Goal: Task Accomplishment & Management: Manage account settings

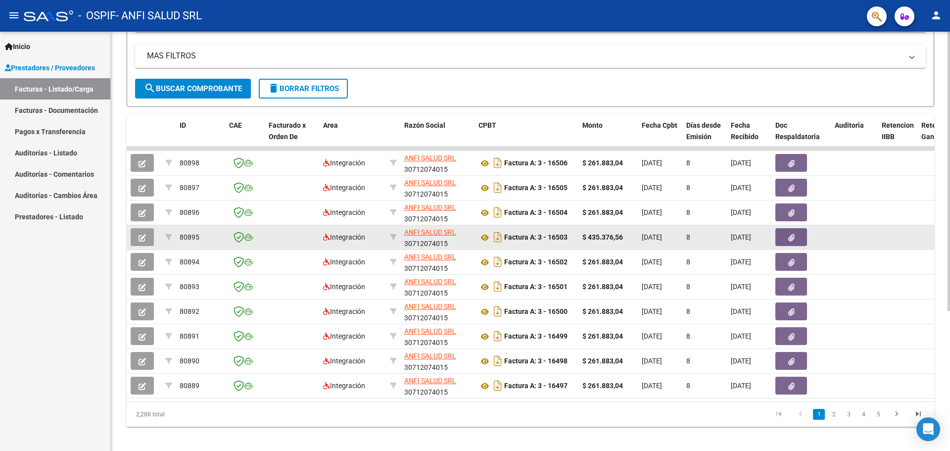
scroll to position [198, 0]
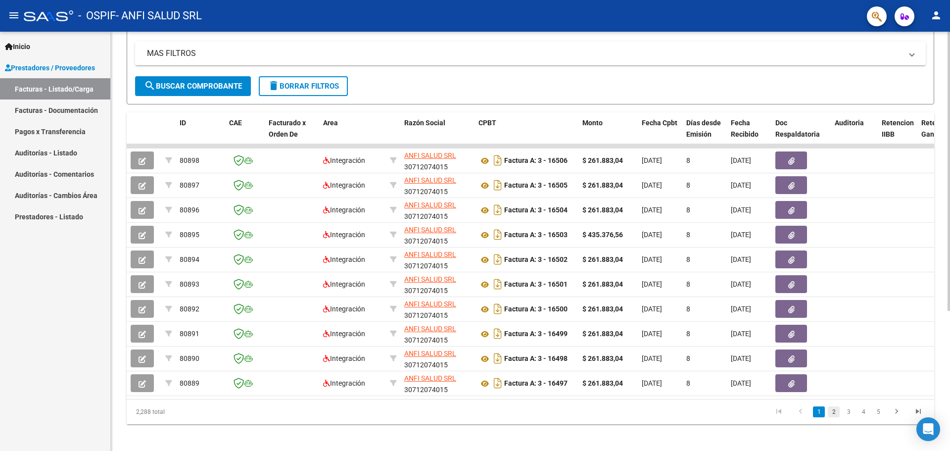
click at [835, 417] on link "2" at bounding box center [834, 411] width 12 height 11
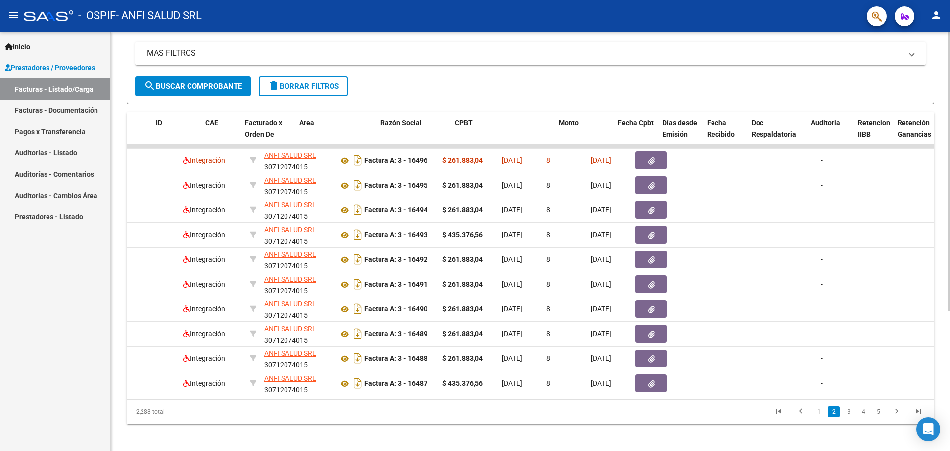
scroll to position [0, 0]
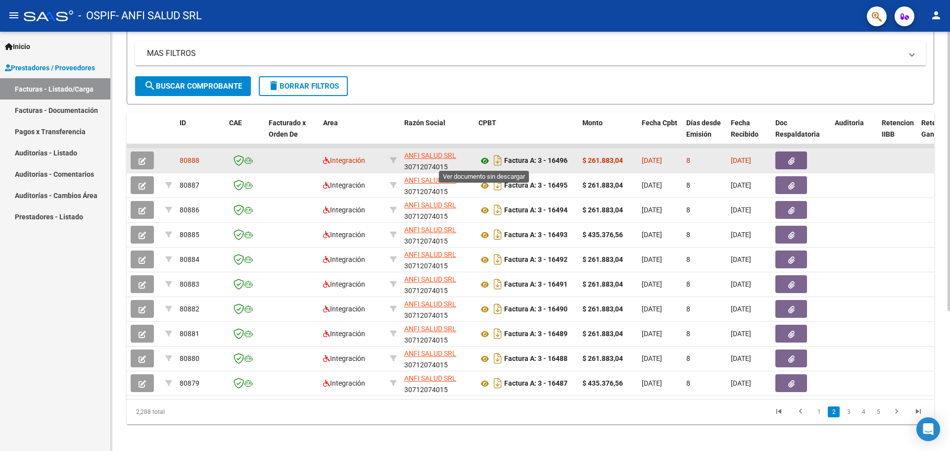
click at [484, 160] on icon at bounding box center [484, 161] width 13 height 12
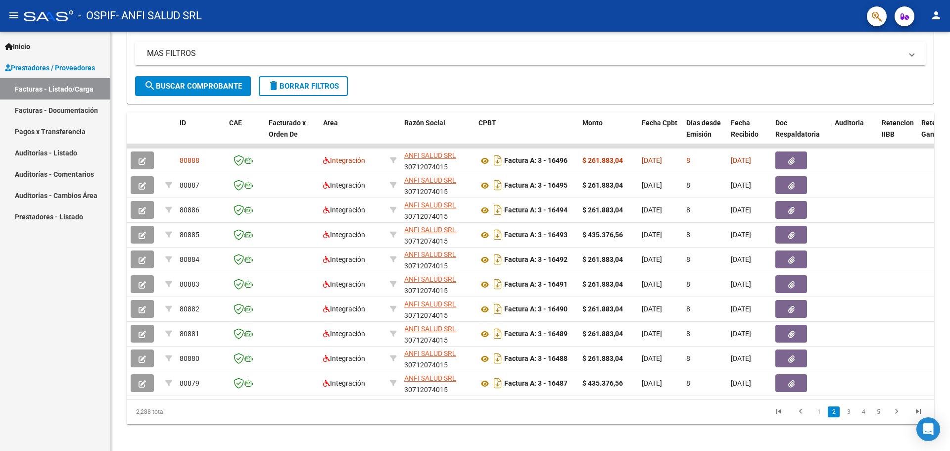
click at [849, 417] on link "3" at bounding box center [849, 411] width 12 height 11
click at [861, 417] on link "4" at bounding box center [863, 411] width 12 height 11
click at [867, 417] on link "5" at bounding box center [863, 411] width 12 height 11
click at [865, 417] on link "6" at bounding box center [863, 411] width 12 height 11
click at [862, 417] on link "7" at bounding box center [863, 411] width 12 height 11
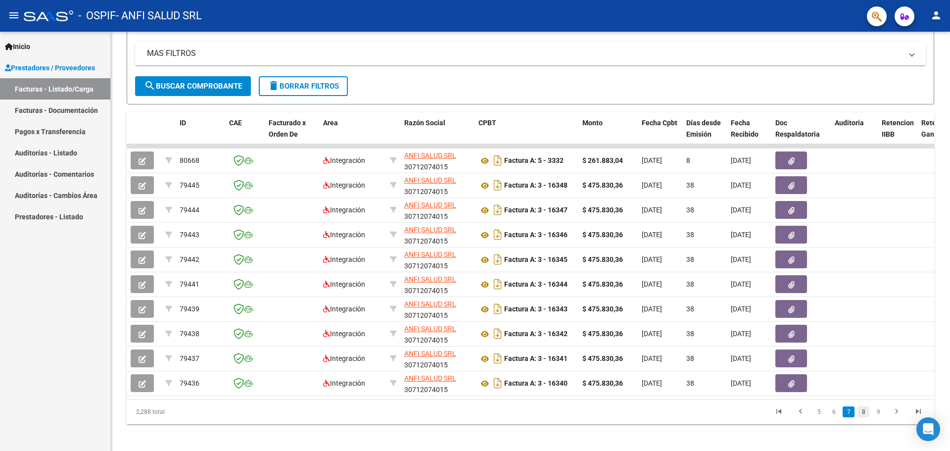
click at [865, 417] on link "8" at bounding box center [863, 411] width 12 height 11
click at [862, 417] on link "9" at bounding box center [862, 411] width 12 height 11
click at [866, 417] on link "10" at bounding box center [861, 411] width 13 height 11
click at [859, 417] on link "11" at bounding box center [861, 411] width 13 height 11
click at [862, 417] on link "12" at bounding box center [861, 411] width 13 height 11
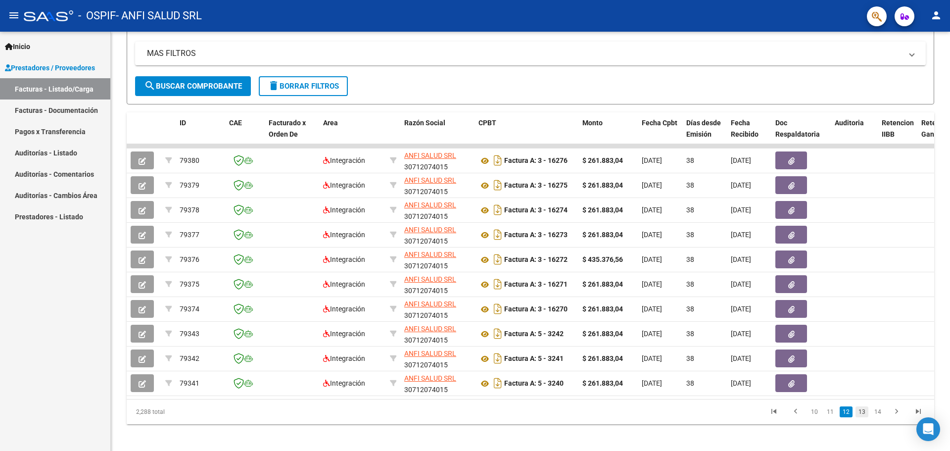
click at [864, 417] on link "13" at bounding box center [861, 411] width 13 height 11
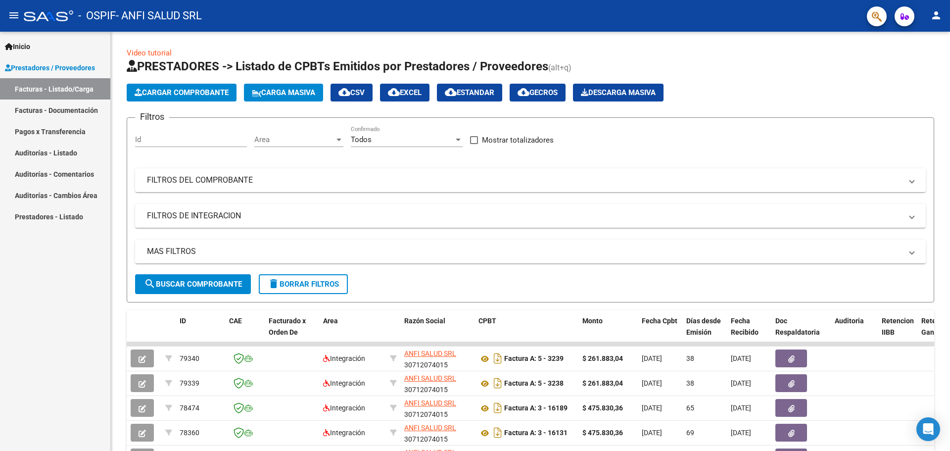
click at [54, 148] on link "Auditorías - Listado" at bounding box center [55, 152] width 110 height 21
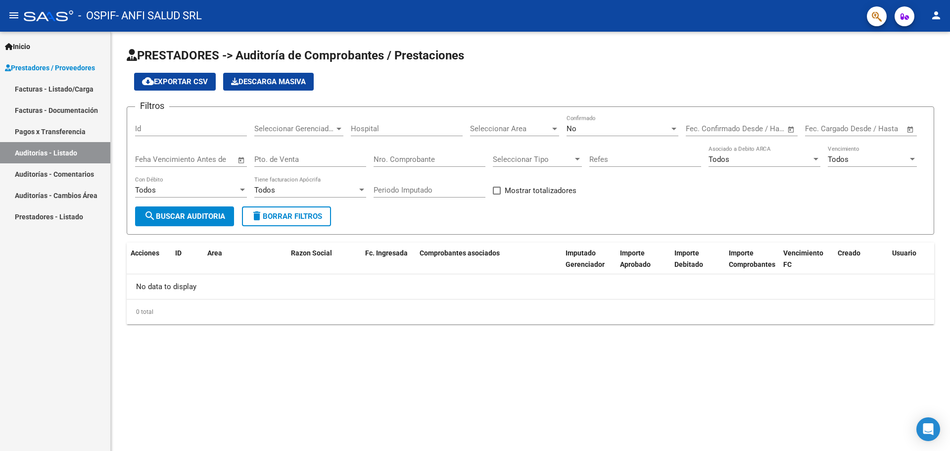
click at [175, 212] on span "search Buscar Auditoria" at bounding box center [184, 216] width 81 height 9
click at [244, 186] on div at bounding box center [242, 190] width 9 height 8
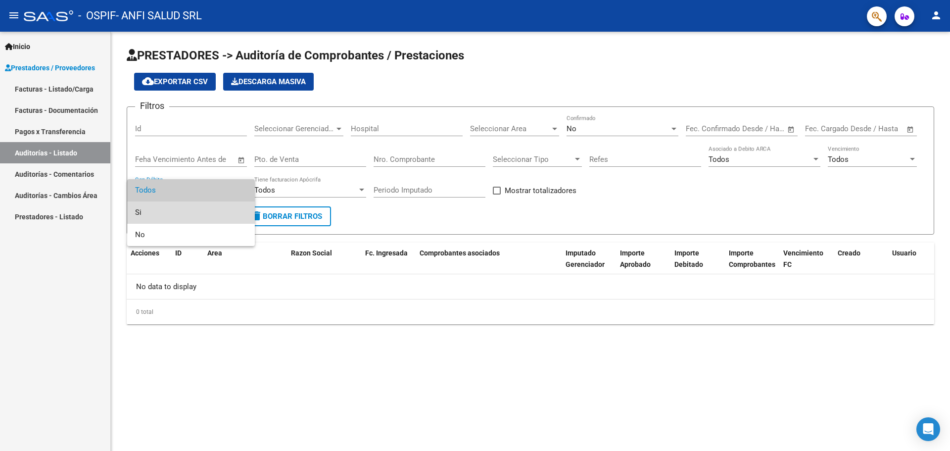
click at [217, 208] on span "Si" at bounding box center [191, 212] width 112 height 22
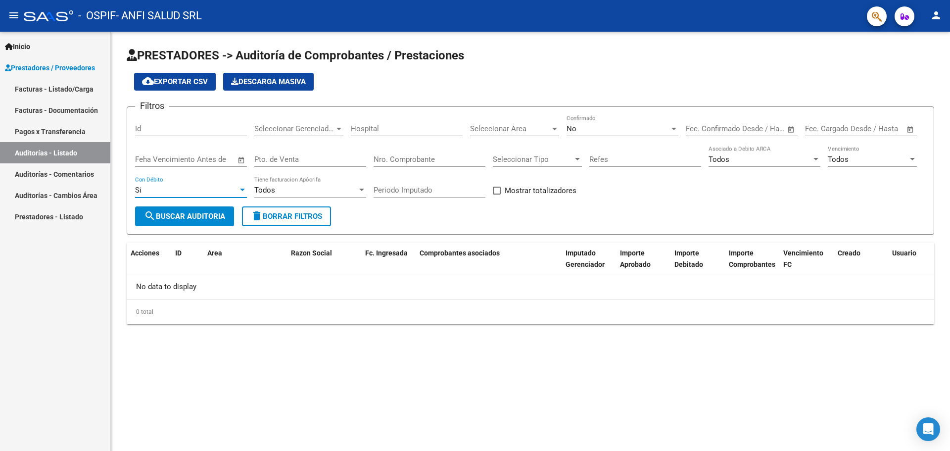
click at [211, 215] on span "search Buscar Auditoria" at bounding box center [184, 216] width 81 height 9
click at [93, 176] on link "Auditorías - Comentarios" at bounding box center [55, 173] width 110 height 21
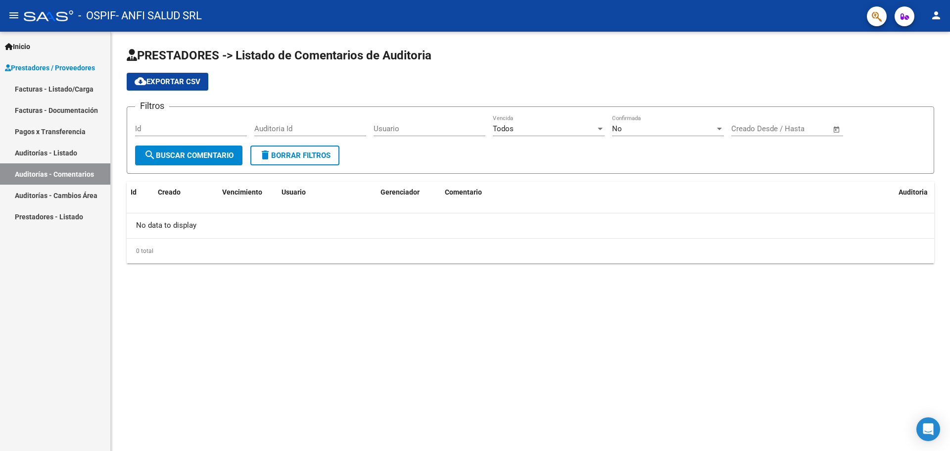
click at [214, 154] on span "search Buscar Comentario" at bounding box center [189, 155] width 90 height 9
click at [70, 217] on link "Prestadores - Listado" at bounding box center [55, 216] width 110 height 21
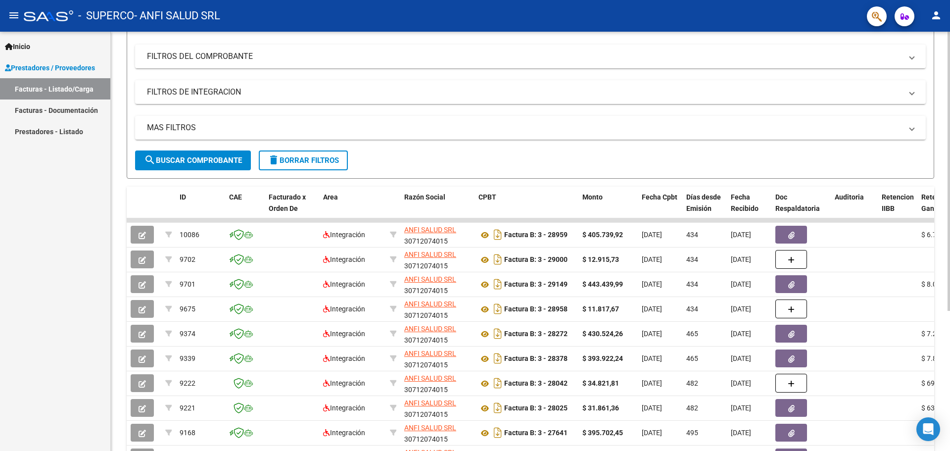
scroll to position [99, 0]
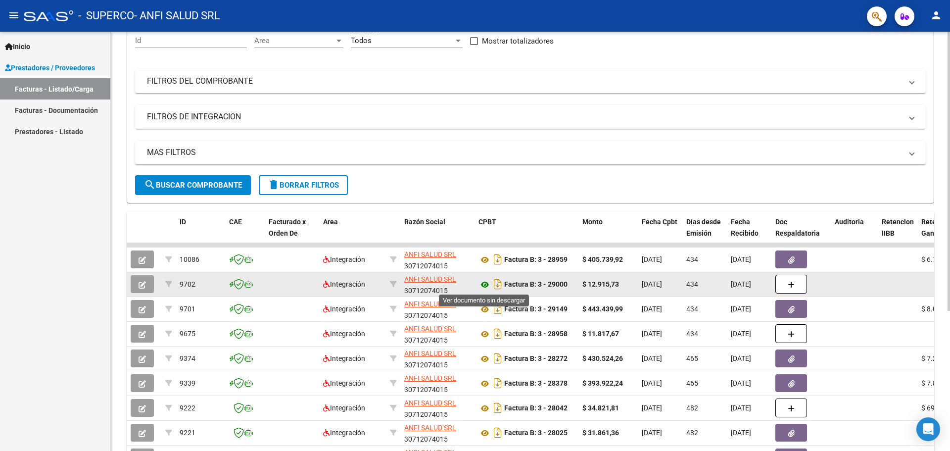
click at [482, 286] on icon at bounding box center [484, 285] width 13 height 12
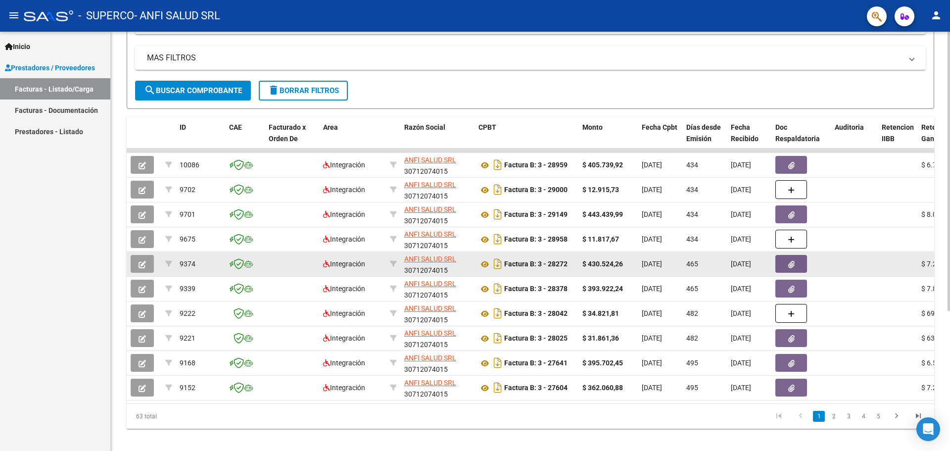
scroll to position [198, 0]
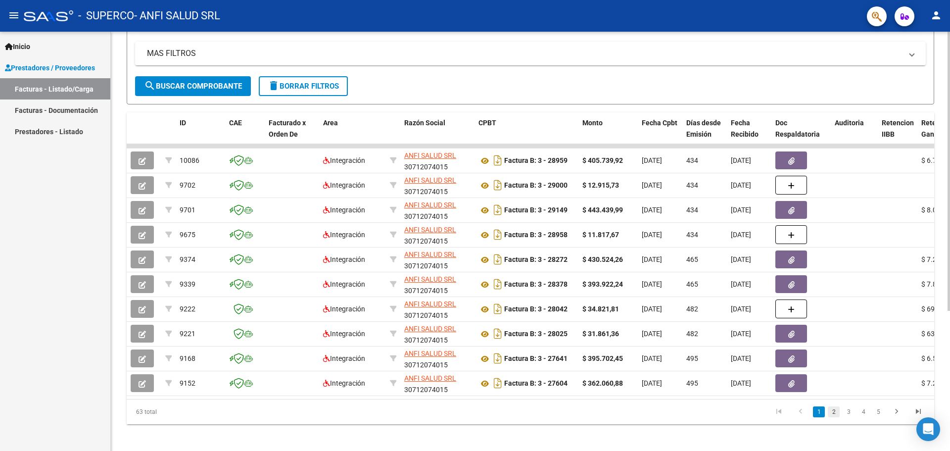
click at [836, 417] on link "2" at bounding box center [834, 411] width 12 height 11
click at [894, 419] on icon "go to next page" at bounding box center [896, 413] width 13 height 12
click at [832, 417] on link "2" at bounding box center [834, 411] width 12 height 11
click at [819, 417] on link "1" at bounding box center [819, 411] width 12 height 11
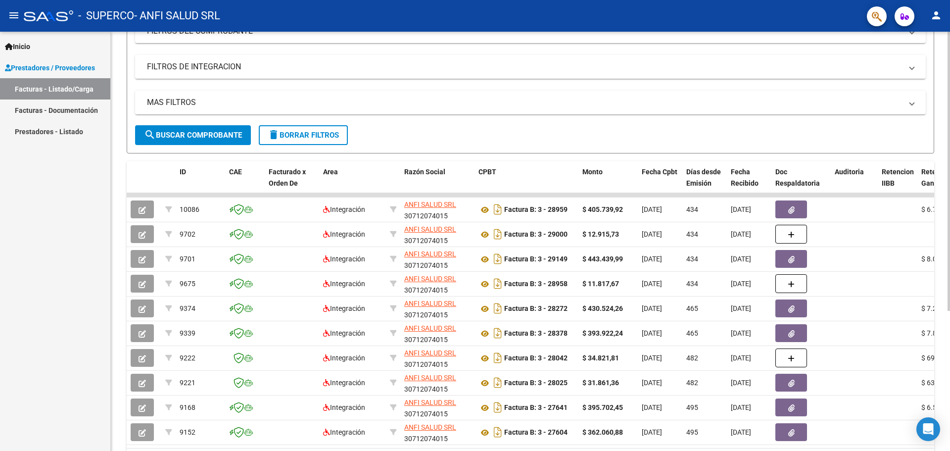
scroll to position [148, 0]
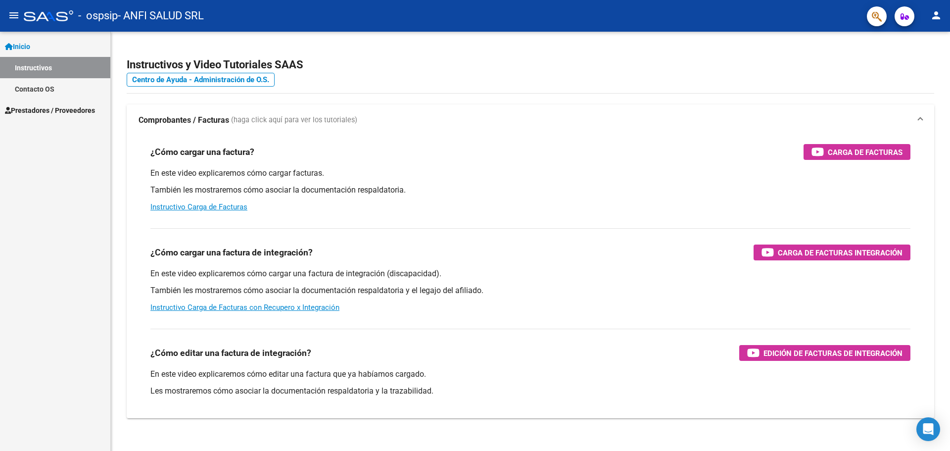
click at [11, 10] on mat-icon "menu" at bounding box center [14, 15] width 12 height 12
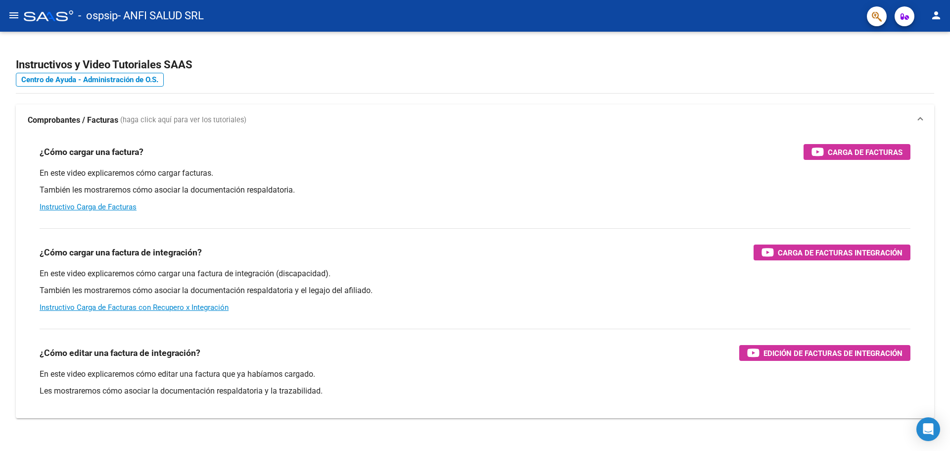
click at [12, 13] on mat-icon "menu" at bounding box center [14, 15] width 12 height 12
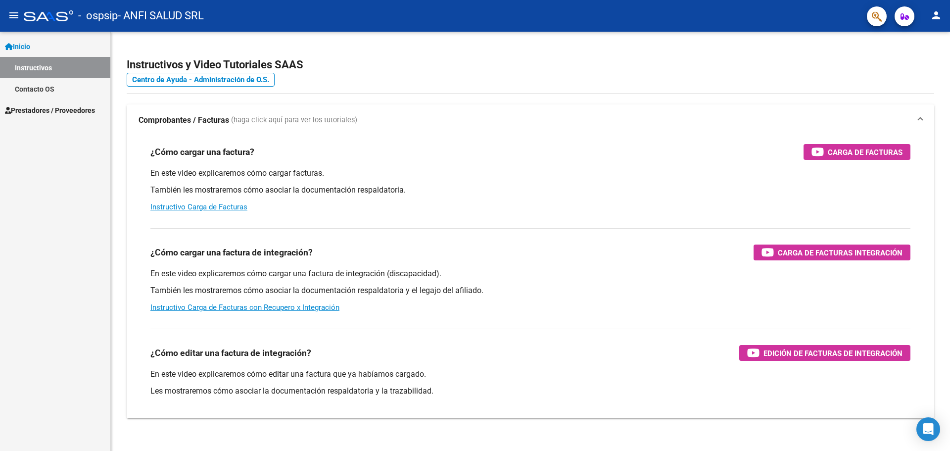
click at [29, 49] on span "Inicio" at bounding box center [17, 46] width 25 height 11
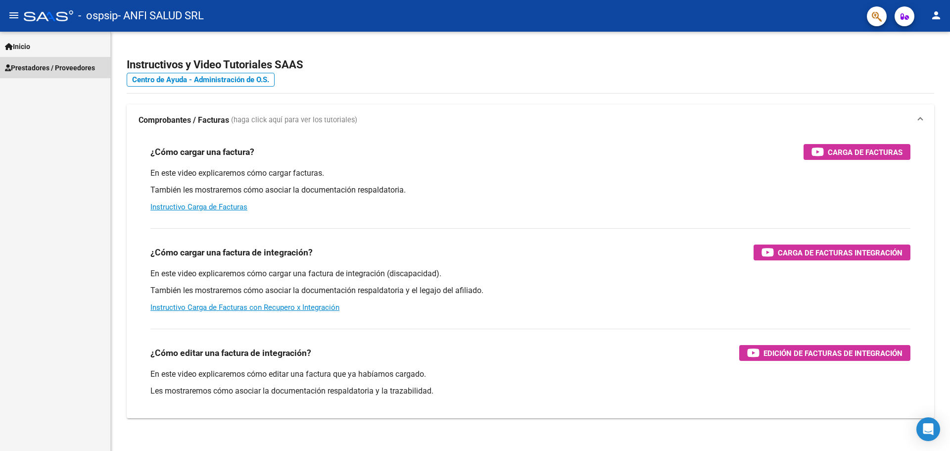
click at [34, 64] on span "Prestadores / Proveedores" at bounding box center [50, 67] width 90 height 11
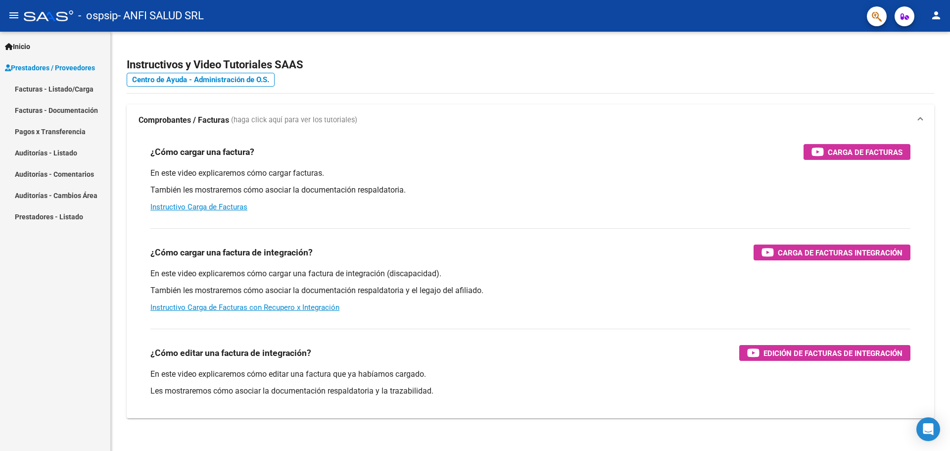
click at [63, 91] on link "Facturas - Listado/Carga" at bounding box center [55, 88] width 110 height 21
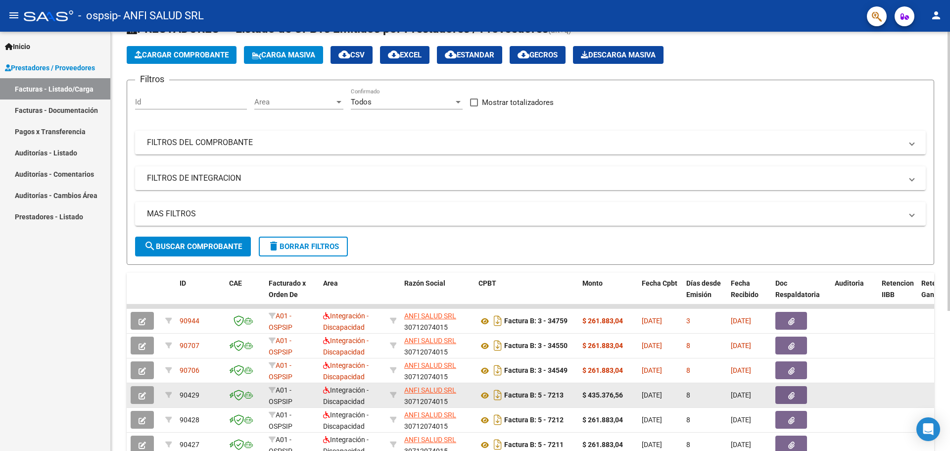
scroll to position [99, 0]
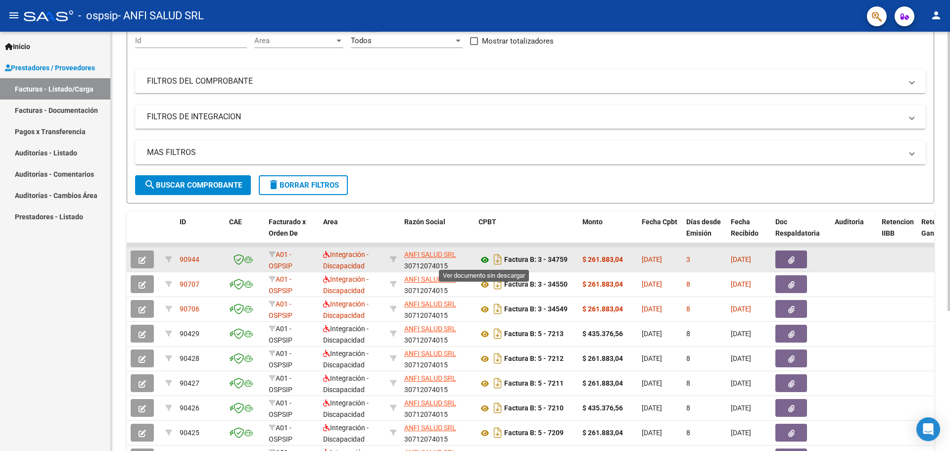
click at [483, 261] on icon at bounding box center [484, 260] width 13 height 12
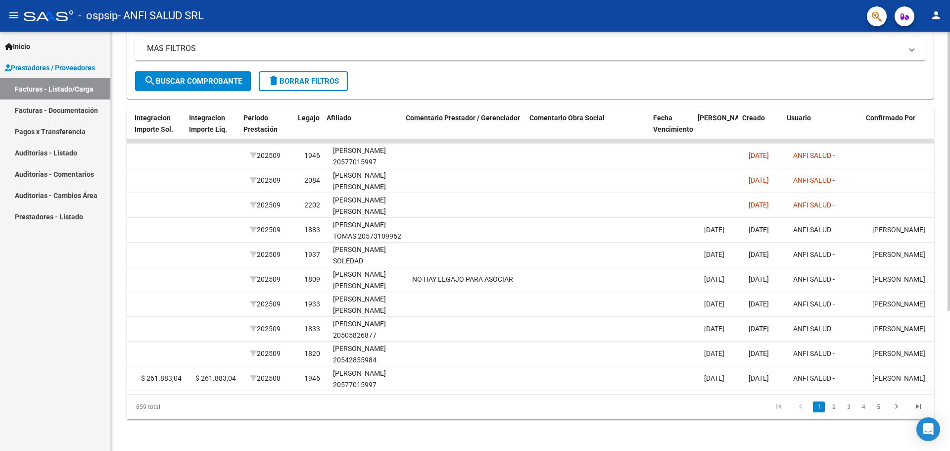
scroll to position [0, 1278]
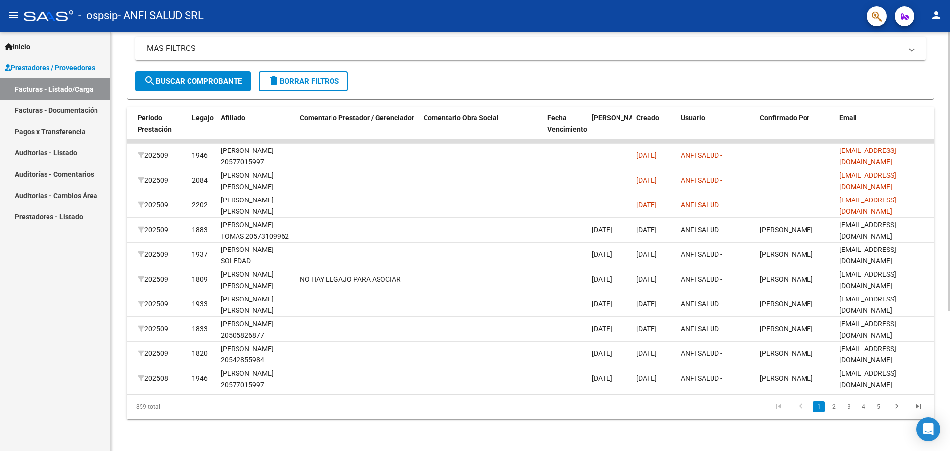
drag, startPoint x: 816, startPoint y: 395, endPoint x: 541, endPoint y: 395, distance: 274.6
click at [541, 395] on div "859 total 1 2 3 4 5" at bounding box center [530, 406] width 807 height 25
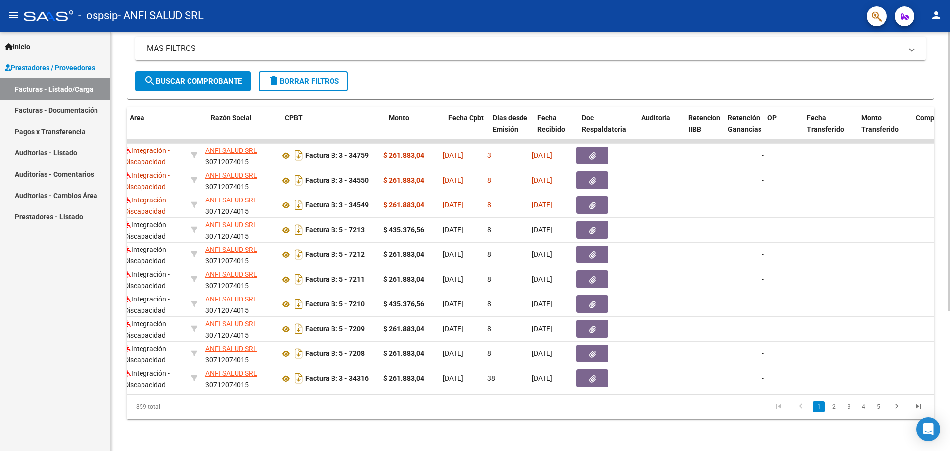
scroll to position [0, 0]
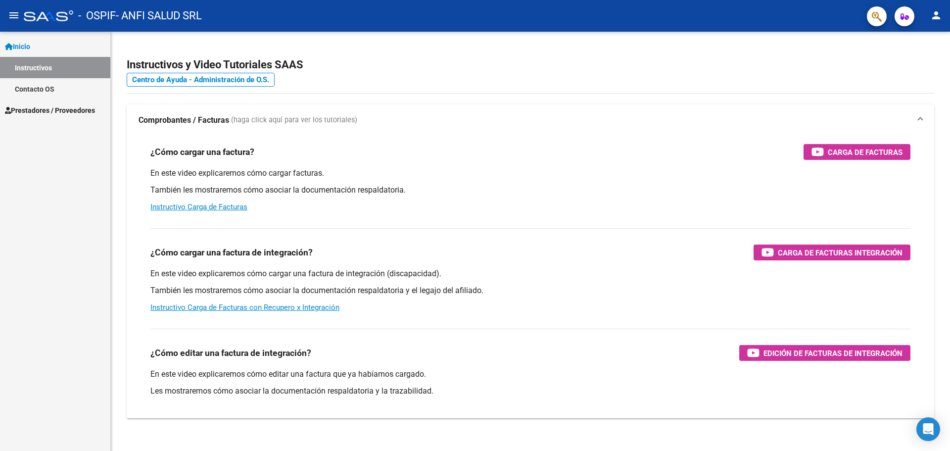
click at [11, 12] on mat-icon "menu" at bounding box center [14, 15] width 12 height 12
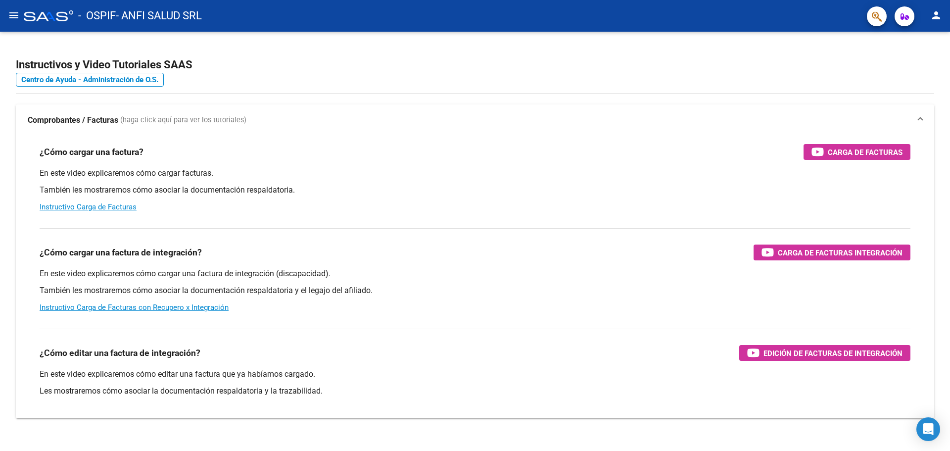
click at [18, 16] on mat-icon "menu" at bounding box center [14, 15] width 12 height 12
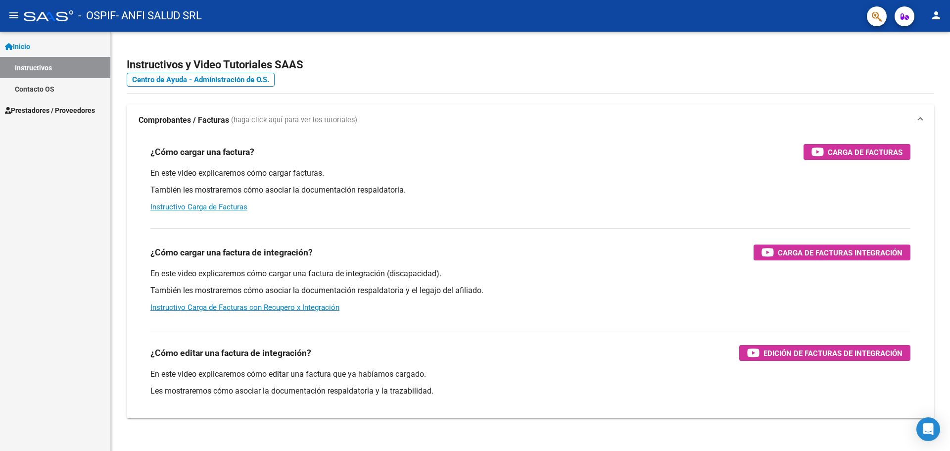
click at [24, 15] on div at bounding box center [48, 15] width 49 height 11
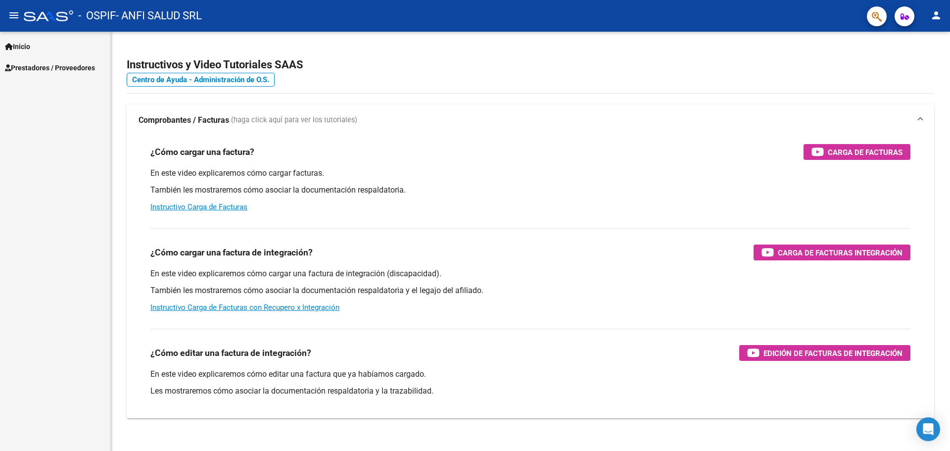
click at [13, 13] on mat-icon "menu" at bounding box center [14, 15] width 12 height 12
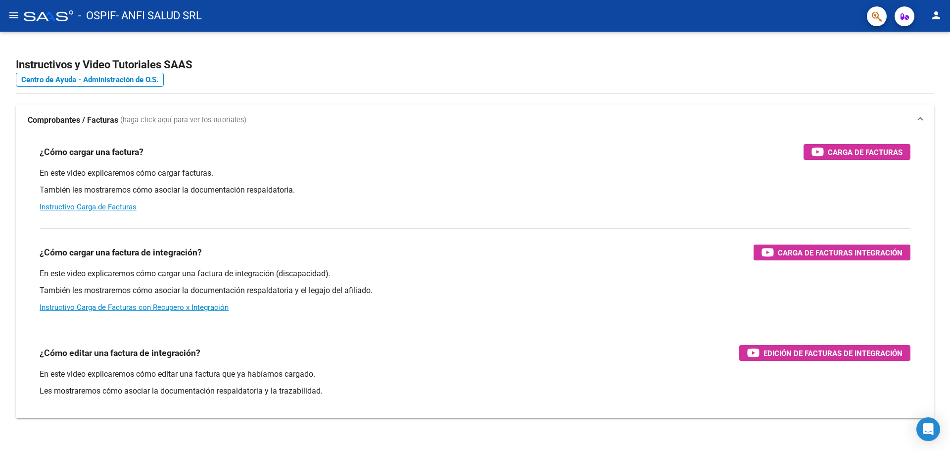
click at [13, 13] on mat-icon "menu" at bounding box center [14, 15] width 12 height 12
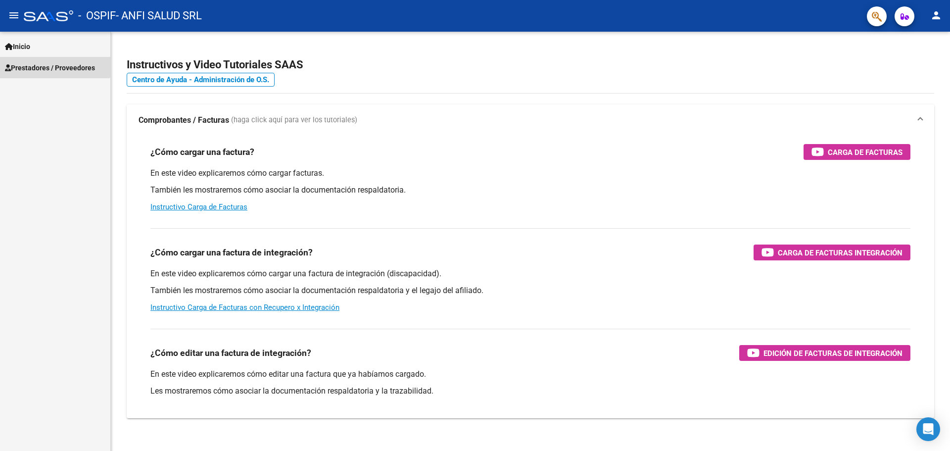
drag, startPoint x: 31, startPoint y: 64, endPoint x: 76, endPoint y: 77, distance: 46.3
click at [33, 65] on span "Prestadores / Proveedores" at bounding box center [50, 67] width 90 height 11
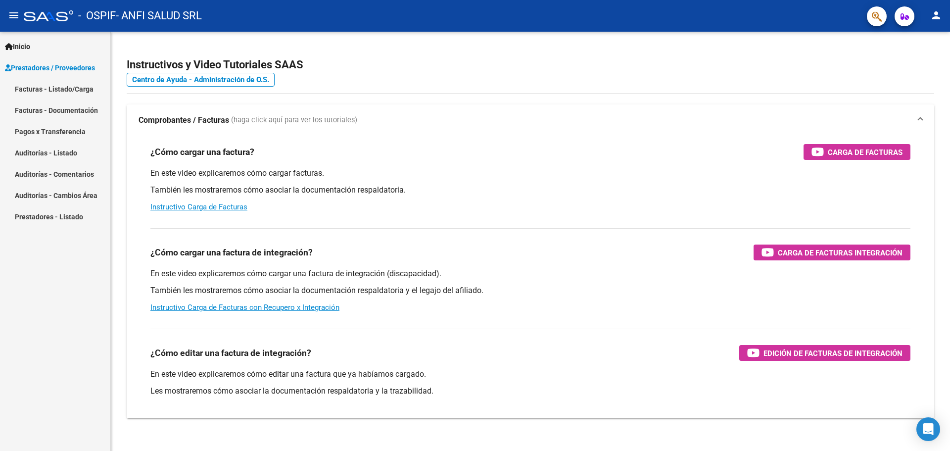
click at [78, 134] on link "Pagos x Transferencia" at bounding box center [55, 131] width 110 height 21
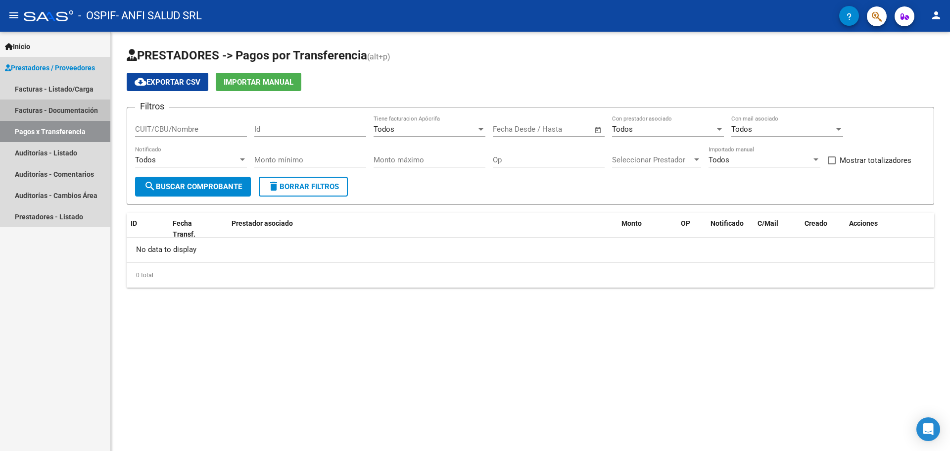
click at [53, 107] on link "Facturas - Documentación" at bounding box center [55, 109] width 110 height 21
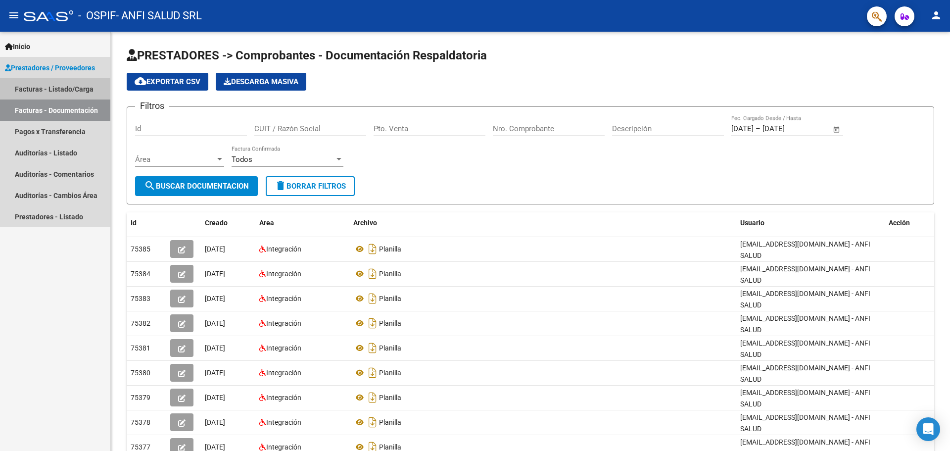
click at [53, 90] on link "Facturas - Listado/Carga" at bounding box center [55, 88] width 110 height 21
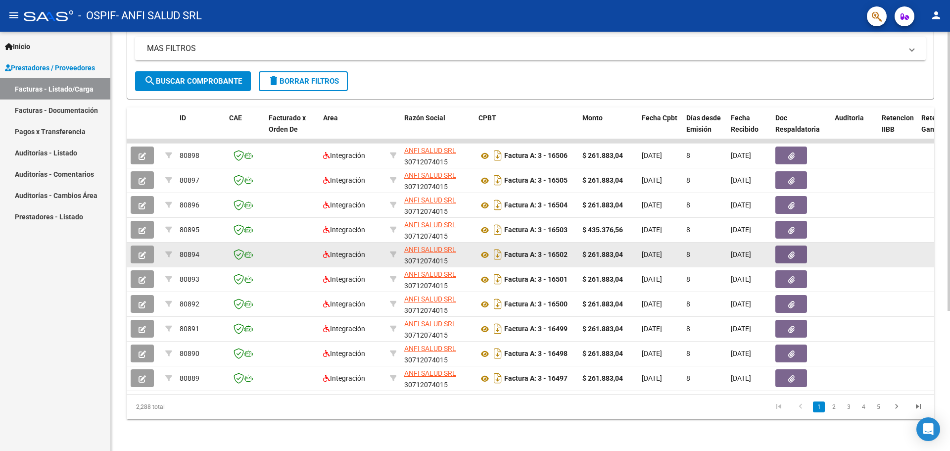
scroll to position [210, 0]
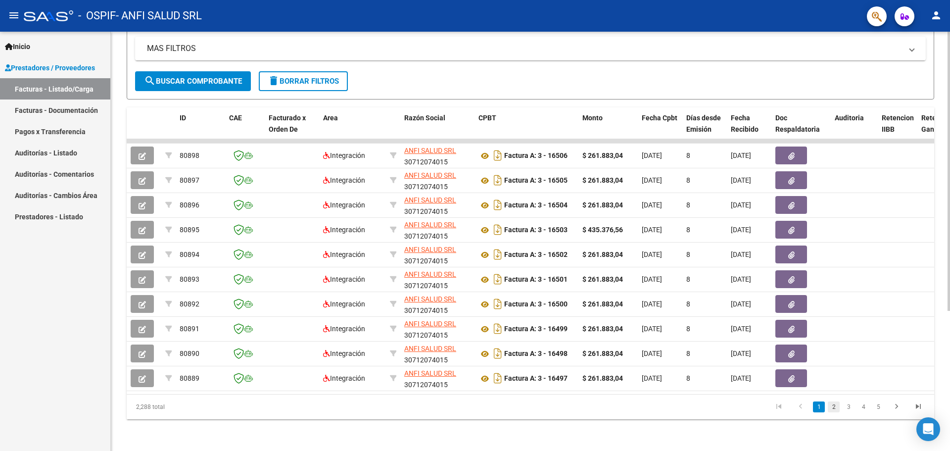
click at [831, 407] on link "2" at bounding box center [834, 406] width 12 height 11
click at [847, 407] on link "3" at bounding box center [849, 406] width 12 height 11
click at [866, 408] on link "4" at bounding box center [863, 406] width 12 height 11
click at [863, 408] on link "5" at bounding box center [863, 406] width 12 height 11
click at [868, 408] on link "6" at bounding box center [863, 406] width 12 height 11
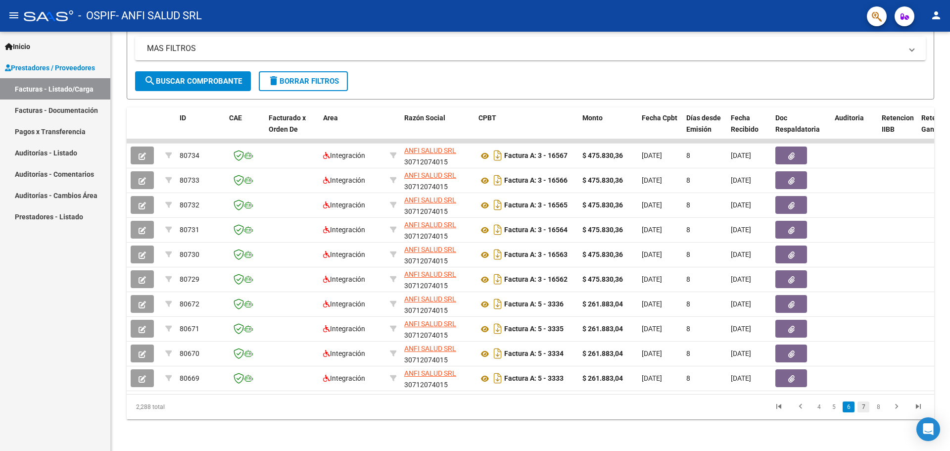
click at [863, 406] on link "7" at bounding box center [863, 406] width 12 height 11
click at [865, 408] on link "8" at bounding box center [863, 406] width 12 height 11
